Goal: Task Accomplishment & Management: Use online tool/utility

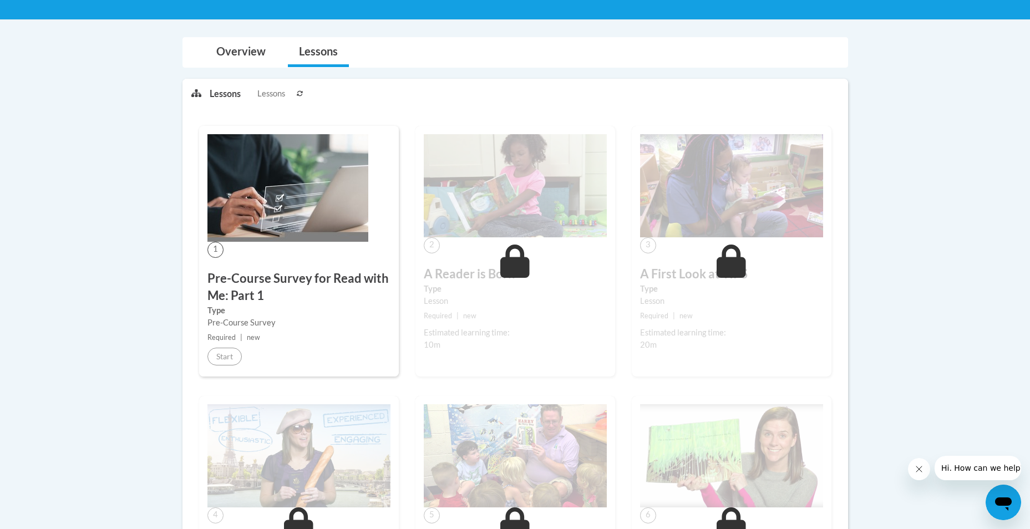
scroll to position [229, 0]
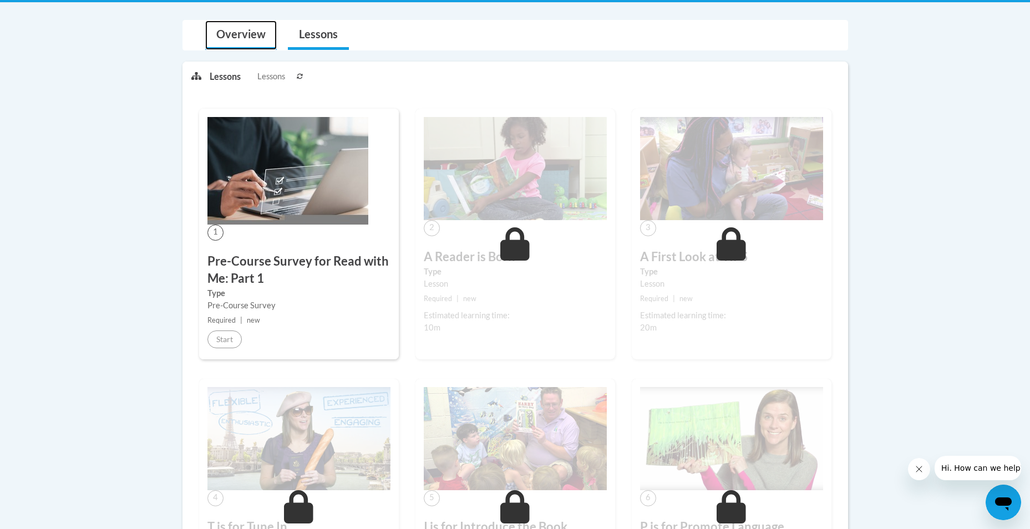
click at [241, 40] on link "Overview" at bounding box center [241, 35] width 72 height 29
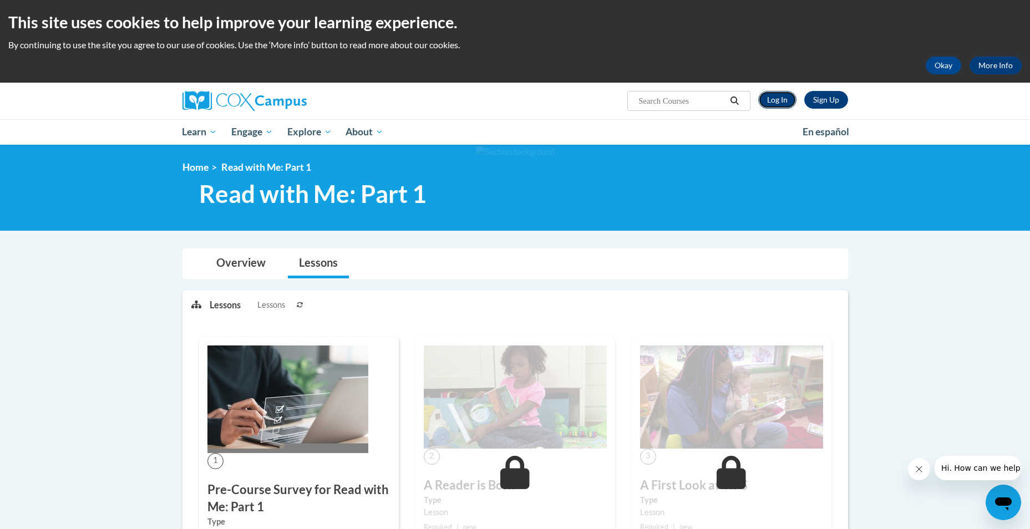
click at [774, 98] on link "Log In" at bounding box center [777, 100] width 38 height 18
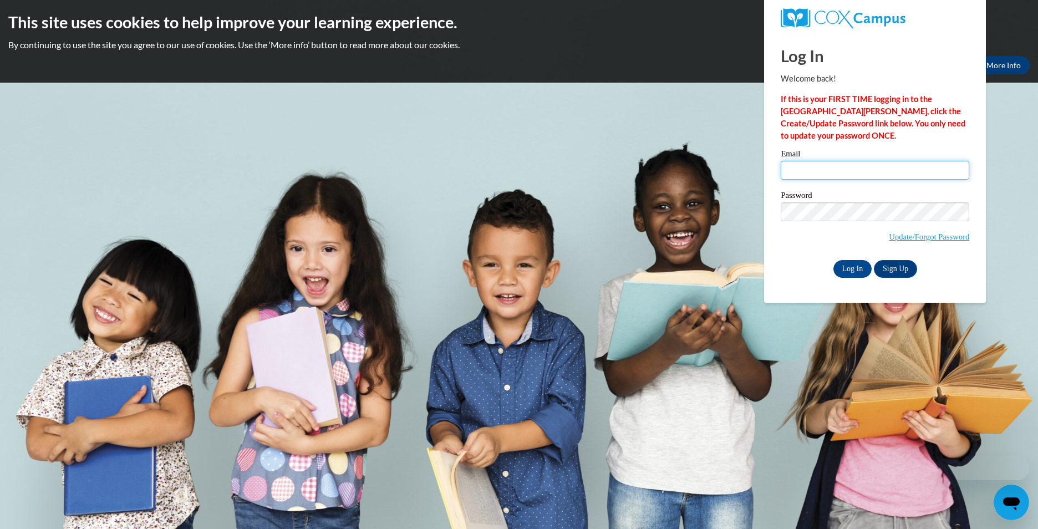
type input "mthompkins@rockdale.k12.ga.us"
click at [833, 166] on input "mthompkins@rockdale.k12.ga.us" at bounding box center [875, 170] width 189 height 19
click at [710, 206] on body "This site uses cookies to help improve your learning experience. By continuing …" at bounding box center [519, 264] width 1038 height 529
click at [851, 261] on input "Log In" at bounding box center [853, 269] width 39 height 18
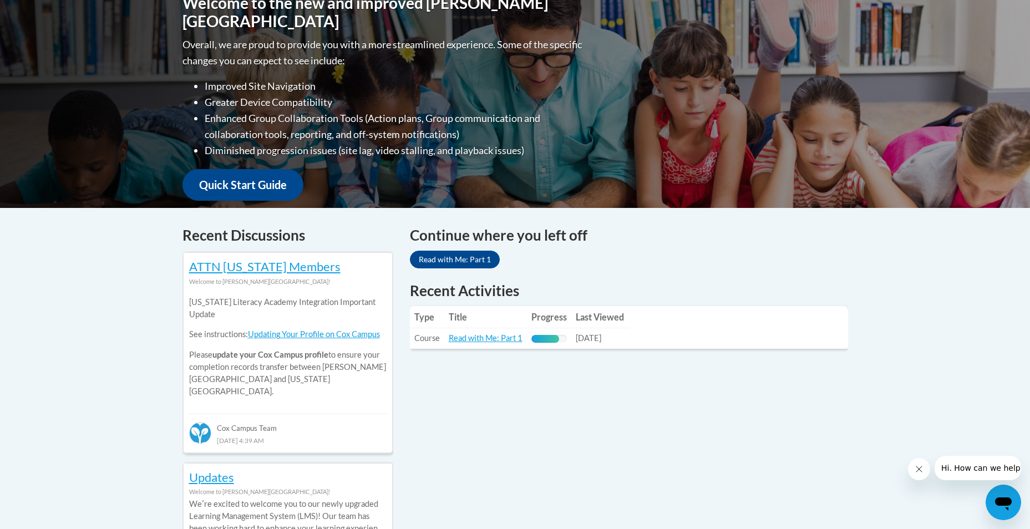
scroll to position [269, 0]
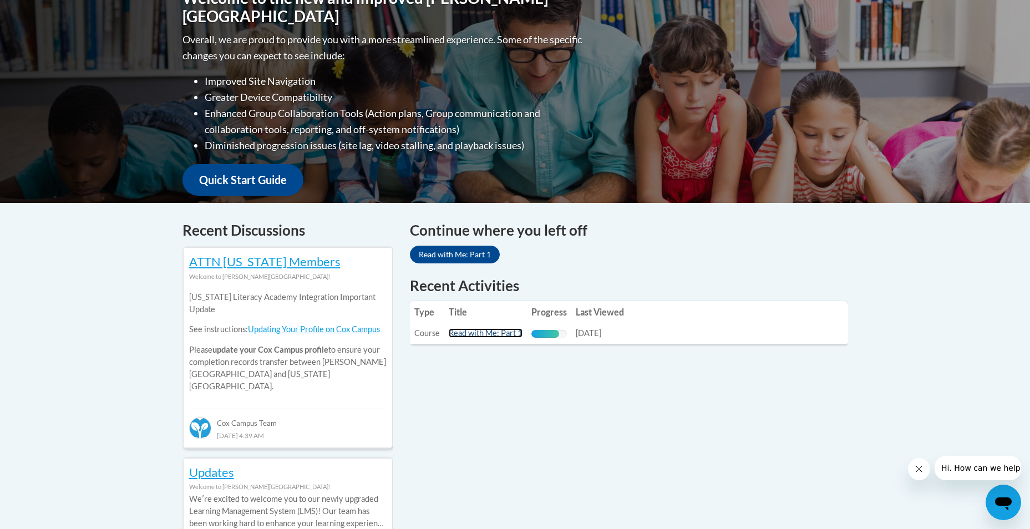
click at [495, 337] on link "Read with Me: Part 1" at bounding box center [486, 332] width 74 height 9
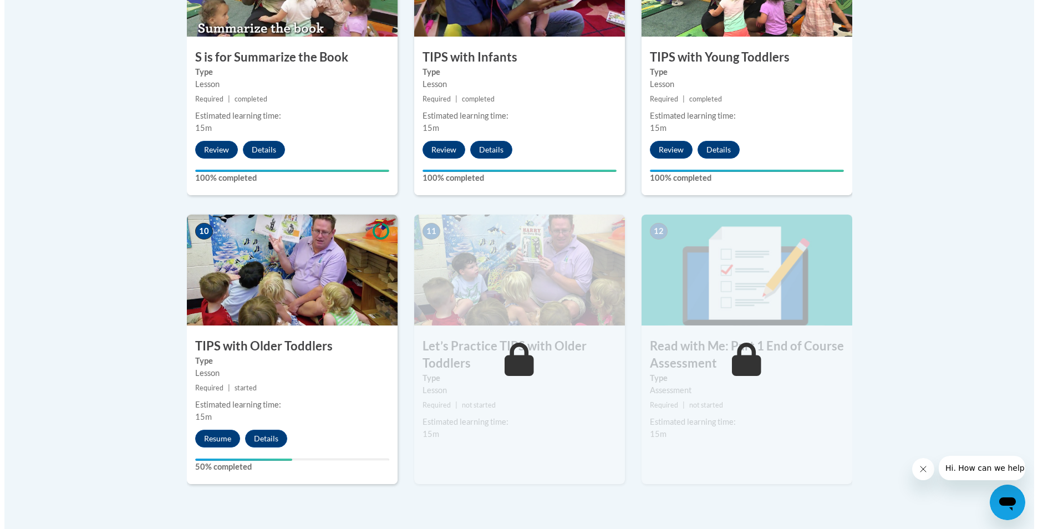
scroll to position [1050, 0]
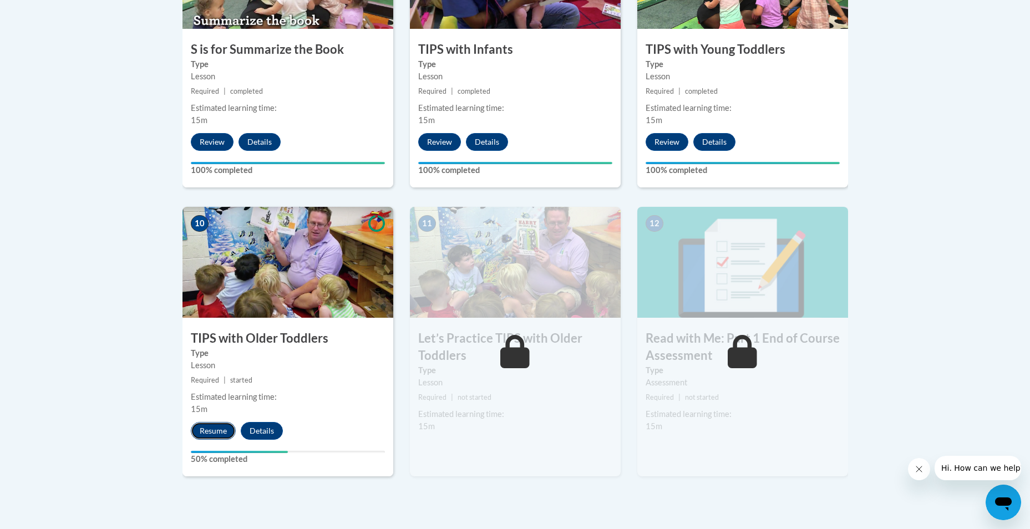
click at [210, 427] on button "Resume" at bounding box center [213, 431] width 45 height 18
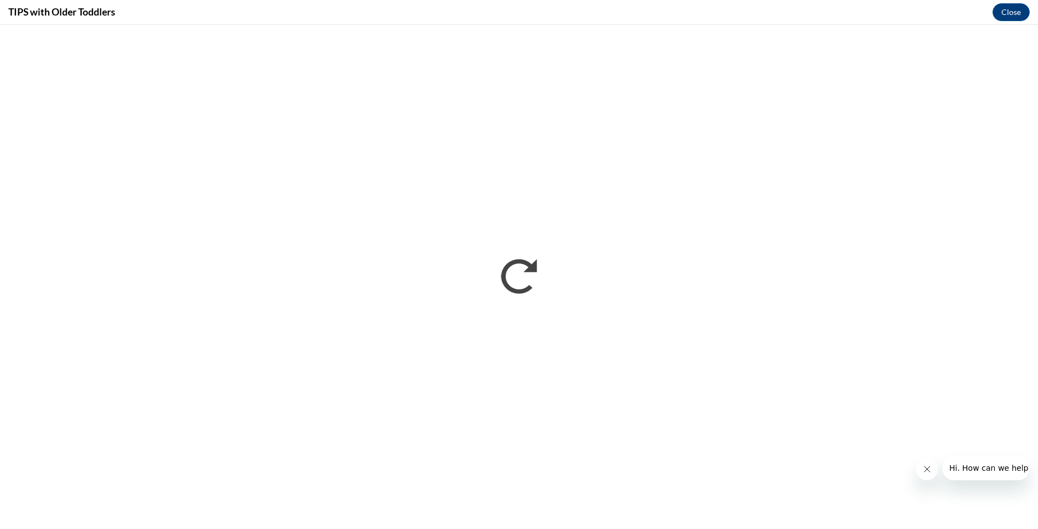
scroll to position [0, 0]
